Goal: Check status: Check status

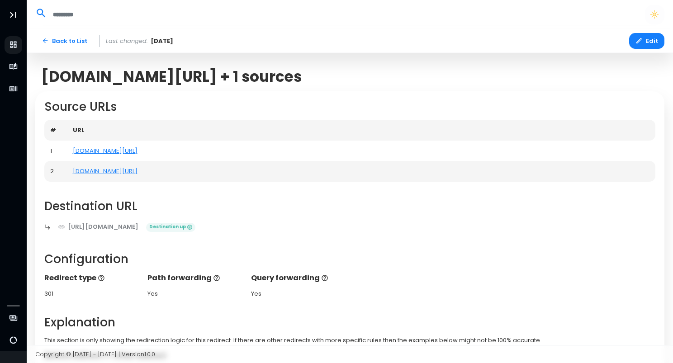
scroll to position [194, 0]
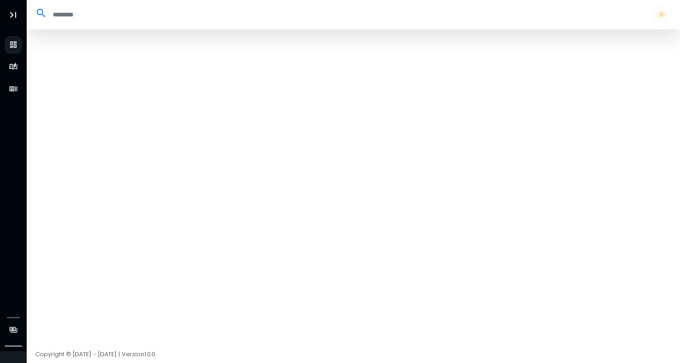
select select "**"
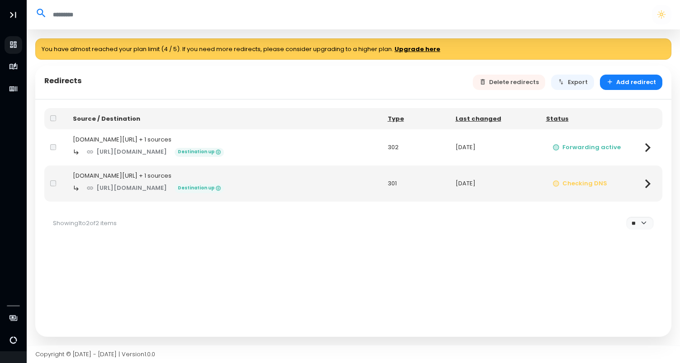
click at [148, 177] on div "[DOMAIN_NAME][URL] + 1 sources" at bounding box center [224, 176] width 303 height 9
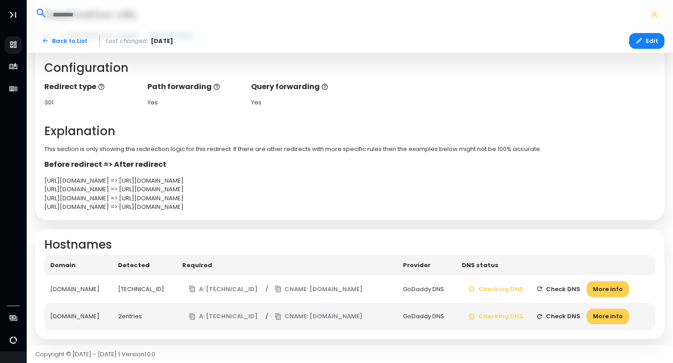
scroll to position [194, 0]
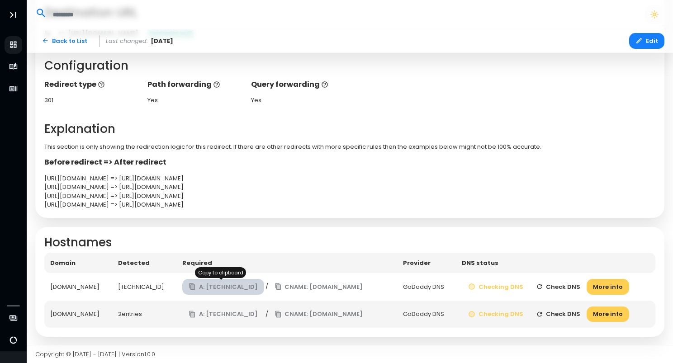
click at [222, 288] on button "A: [TECHNICAL_ID]" at bounding box center [223, 287] width 82 height 16
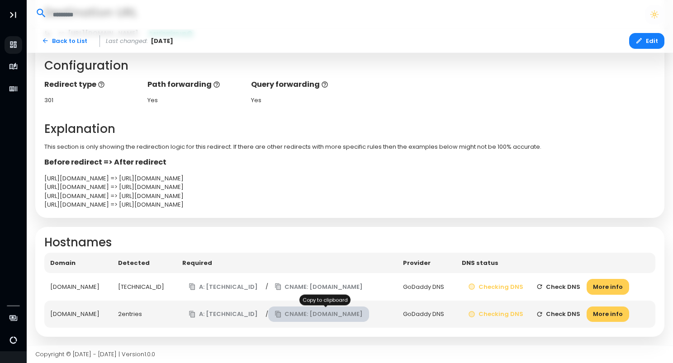
click at [297, 315] on button "CNAME: [DOMAIN_NAME]" at bounding box center [318, 315] width 101 height 16
click at [543, 286] on icon "button" at bounding box center [540, 287] width 5 height 5
click at [544, 287] on icon "button" at bounding box center [539, 286] width 7 height 7
